Goal: Contribute content

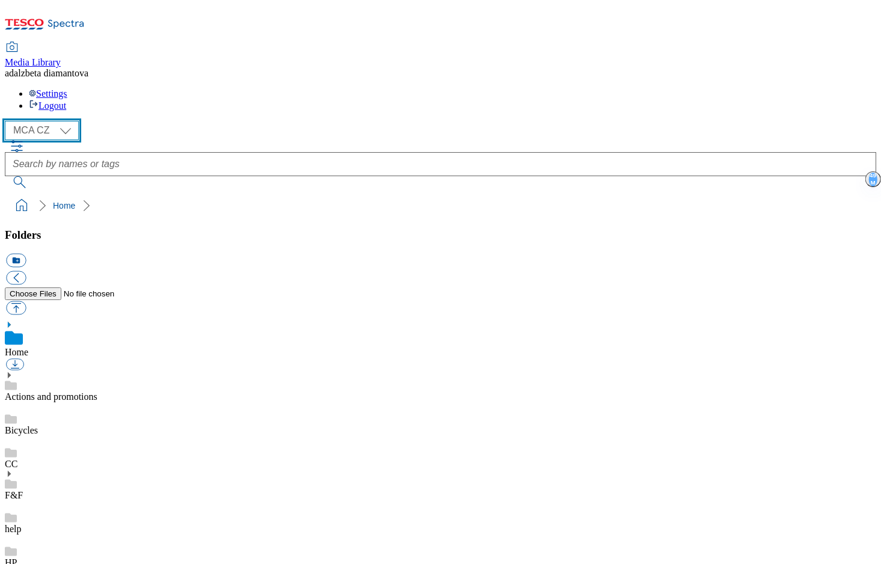
click at [70, 121] on select "MCA CZ MCA HU MCA SK" at bounding box center [42, 130] width 74 height 19
click at [8, 121] on select "MCA CZ MCA HU MCA SK" at bounding box center [42, 130] width 74 height 19
click at [68, 121] on select "MCA CZ MCA HU MCA SK" at bounding box center [42, 130] width 74 height 19
select select "flare-mca-cz"
click at [8, 121] on select "MCA CZ MCA HU MCA SK" at bounding box center [42, 130] width 74 height 19
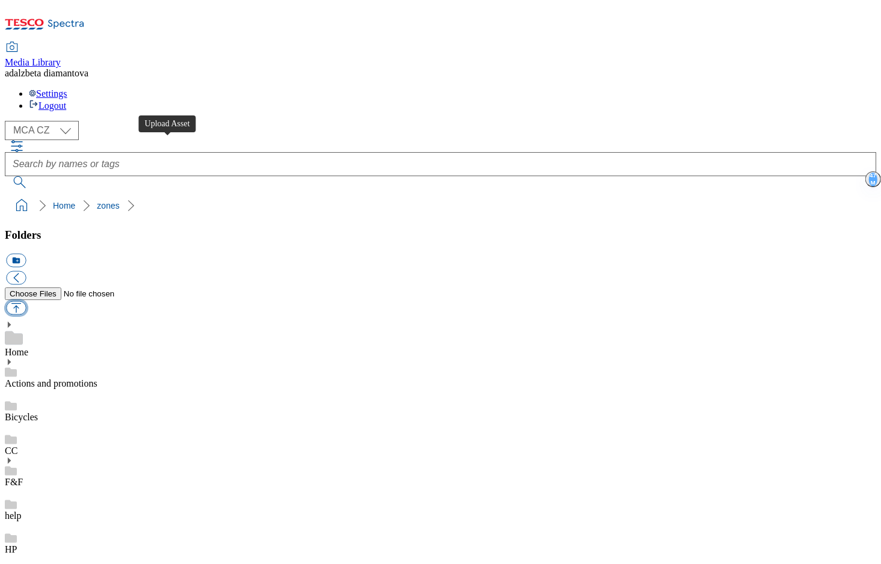
click at [26, 301] on button "button" at bounding box center [16, 308] width 20 height 14
type input "C:\fakepath\cz-mobile-apps-CC.png"
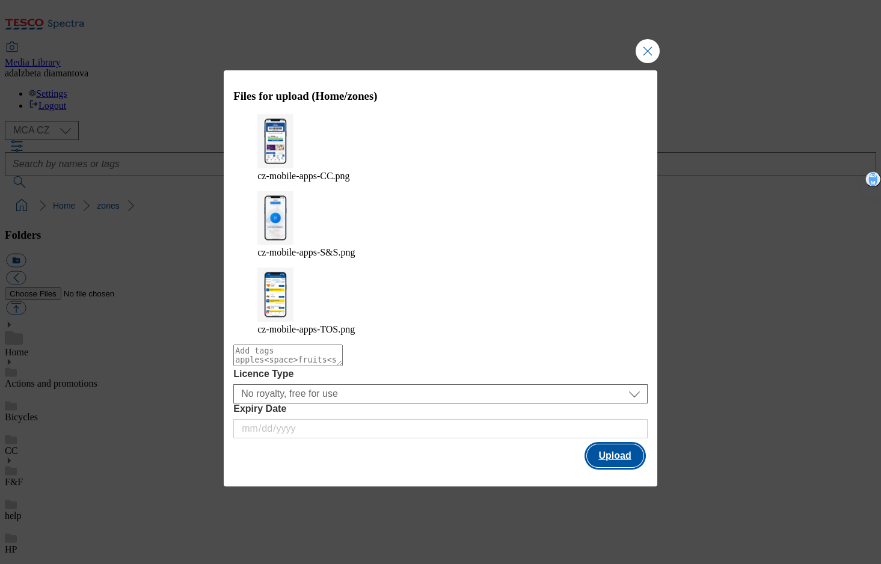
click at [620, 445] on button "Upload" at bounding box center [615, 456] width 57 height 23
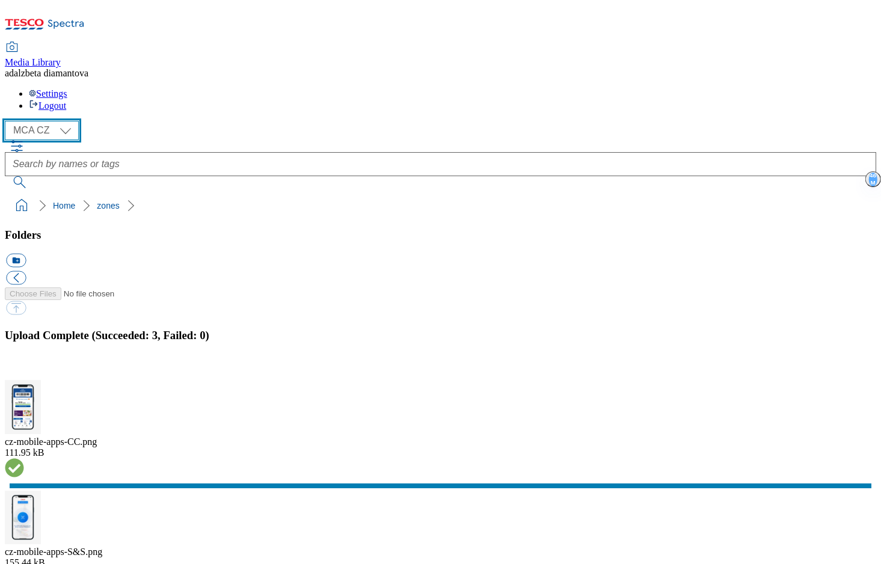
click at [69, 121] on select "MCA CZ MCA HU MCA SK" at bounding box center [42, 130] width 74 height 19
select select "flare-mca-hu"
click at [8, 121] on select "MCA CZ MCA HU MCA SK" at bounding box center [42, 130] width 74 height 19
click at [24, 368] on button "button" at bounding box center [15, 373] width 18 height 11
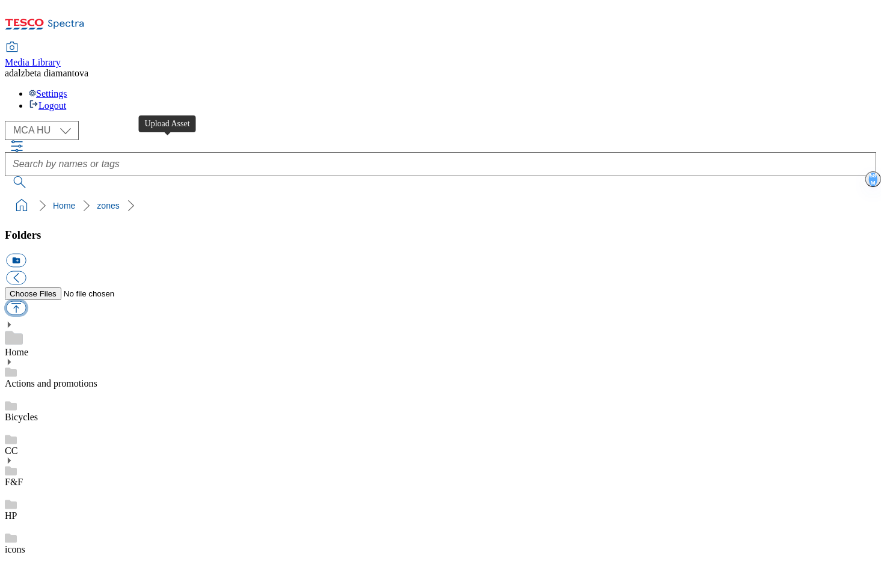
click at [26, 301] on button "button" at bounding box center [16, 308] width 20 height 14
type input "C:\fakepath\hu-mobile-apps-CC.png"
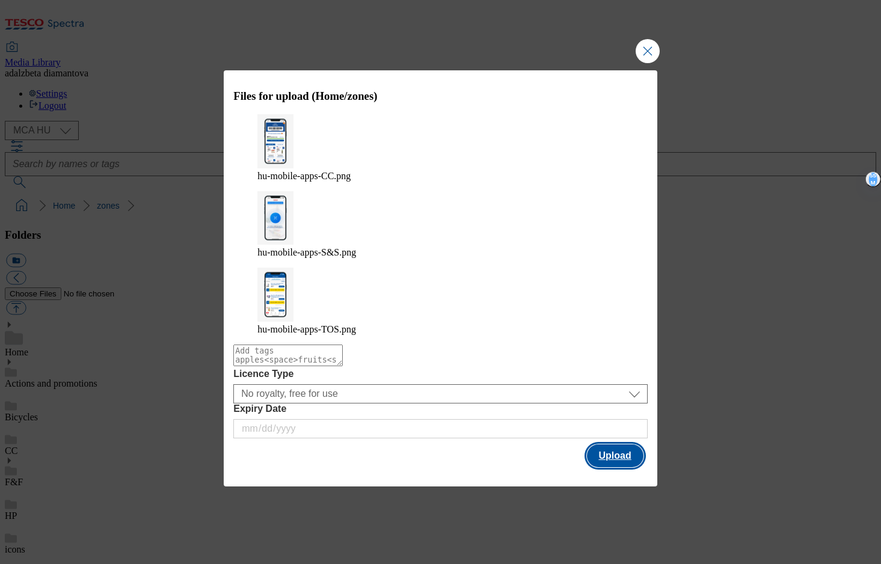
click at [614, 445] on button "Upload" at bounding box center [615, 456] width 57 height 23
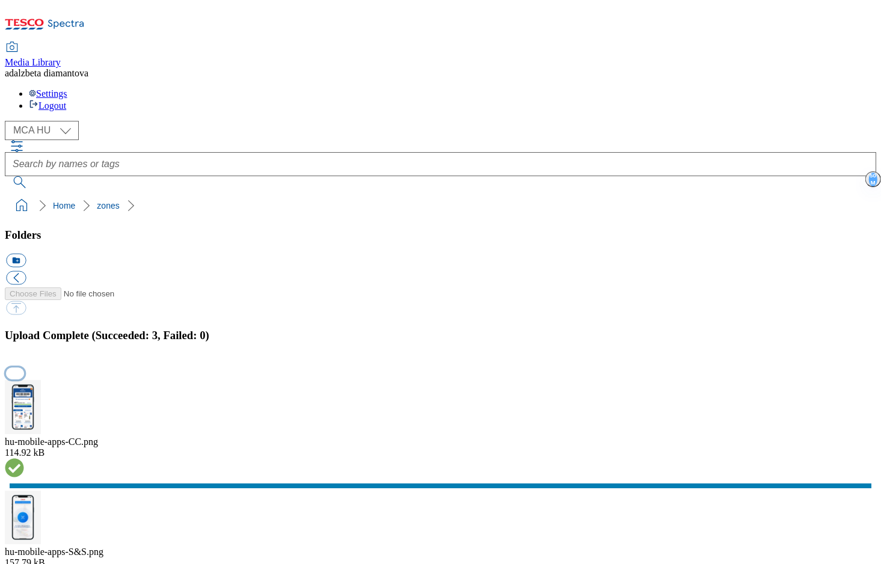
click at [24, 368] on button "button" at bounding box center [15, 373] width 18 height 11
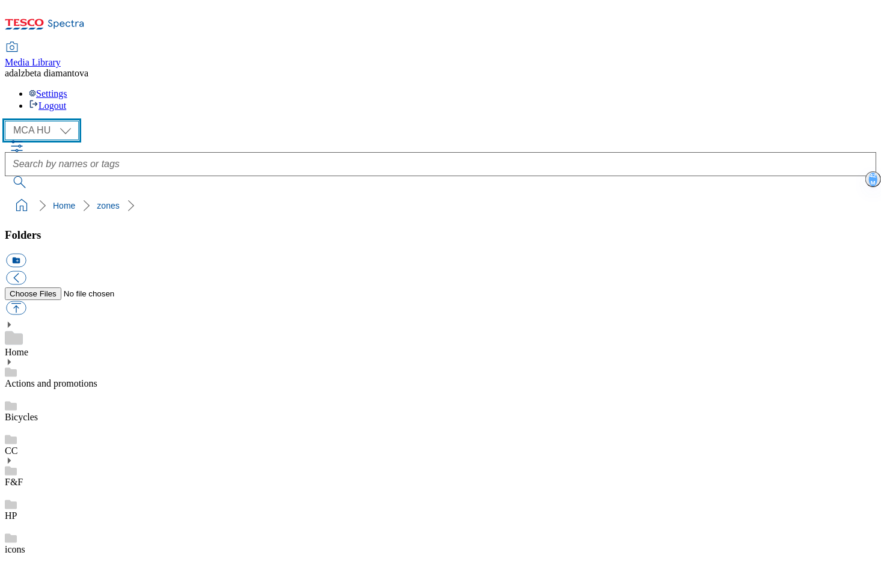
click at [66, 121] on select "MCA CZ MCA HU MCA SK" at bounding box center [42, 130] width 74 height 19
click at [8, 121] on select "MCA CZ MCA HU MCA SK" at bounding box center [42, 130] width 74 height 19
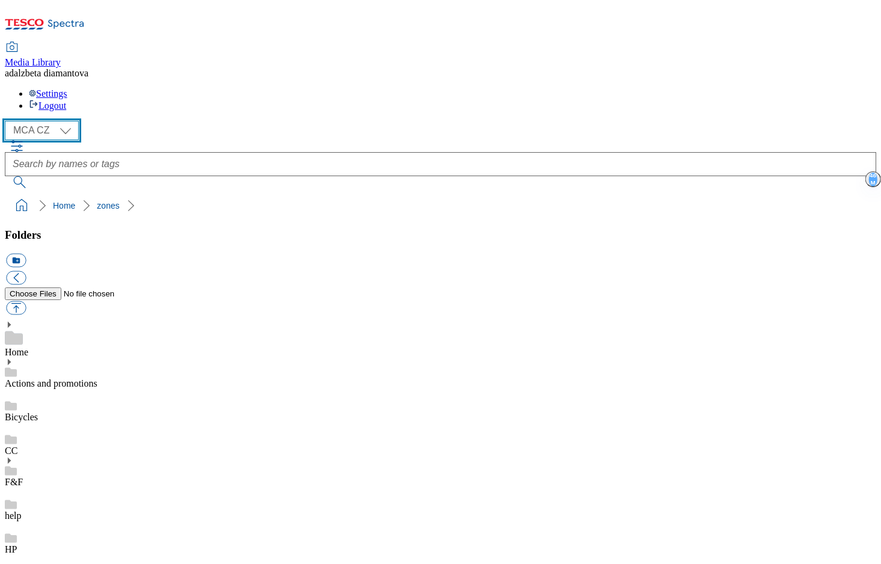
click at [66, 121] on select "MCA CZ MCA HU MCA SK" at bounding box center [42, 130] width 74 height 19
select select "flare-mca-hu"
click at [8, 121] on select "MCA CZ MCA HU MCA SK" at bounding box center [42, 130] width 74 height 19
